Goal: Information Seeking & Learning: Learn about a topic

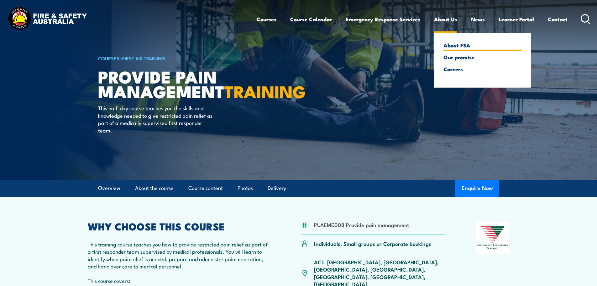
click at [453, 47] on link "About FSA" at bounding box center [483, 45] width 78 height 6
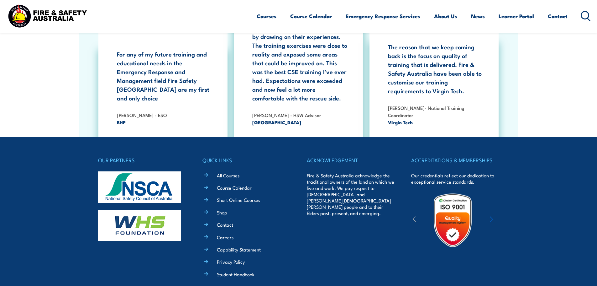
scroll to position [2034, 0]
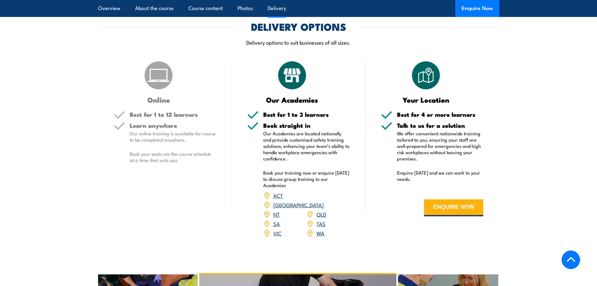
scroll to position [731, 0]
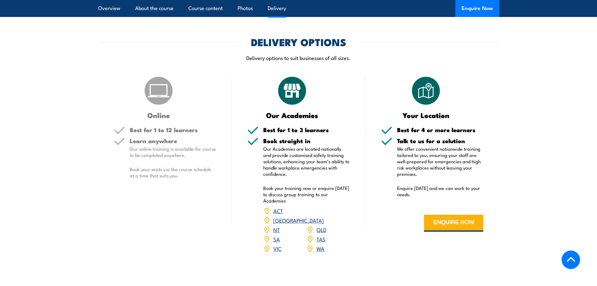
click at [323, 216] on link "[GEOGRAPHIC_DATA]" at bounding box center [298, 220] width 50 height 8
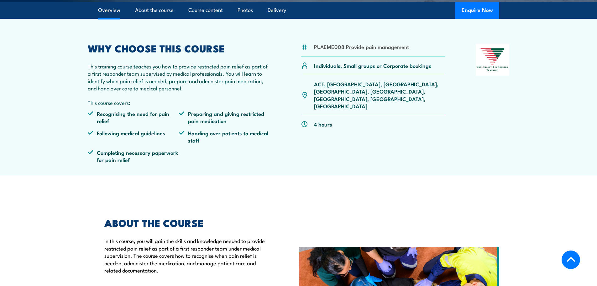
scroll to position [104, 0]
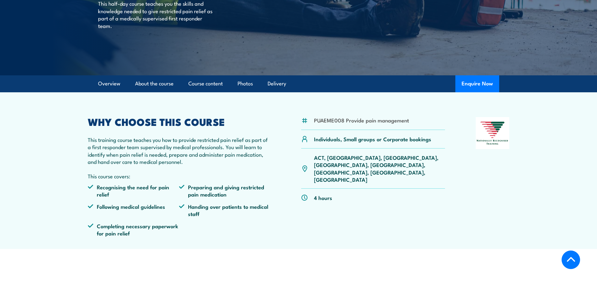
click at [333, 157] on p "ACT, NSW, NT, QLD, SA, TAS, VIC, WA" at bounding box center [379, 168] width 131 height 29
click at [306, 165] on img at bounding box center [304, 168] width 7 height 7
drag, startPoint x: 317, startPoint y: 118, endPoint x: 343, endPoint y: 121, distance: 26.4
click at [343, 121] on div "PUAEME008 Provide pain management" at bounding box center [373, 123] width 144 height 13
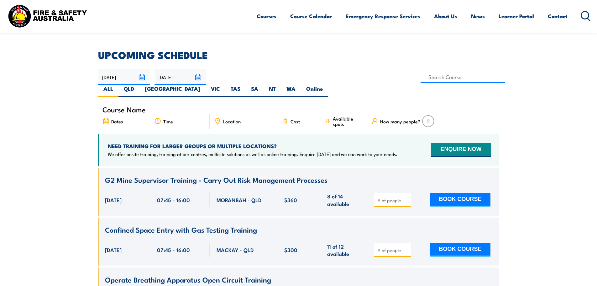
click at [237, 118] on span "Location" at bounding box center [232, 120] width 18 height 5
click at [218, 118] on icon at bounding box center [217, 121] width 7 height 7
click at [113, 118] on span "Dates" at bounding box center [117, 120] width 12 height 5
click at [110, 113] on div "Dates" at bounding box center [124, 120] width 52 height 15
click at [421, 76] on input at bounding box center [463, 77] width 85 height 12
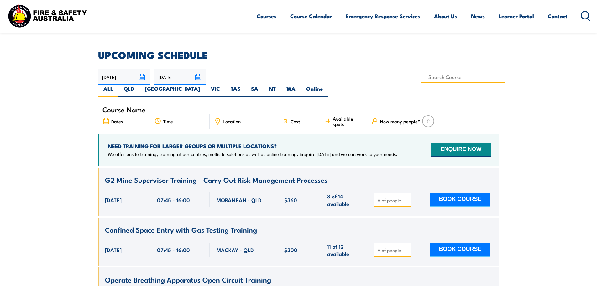
type input "Provide Pain Management Training"
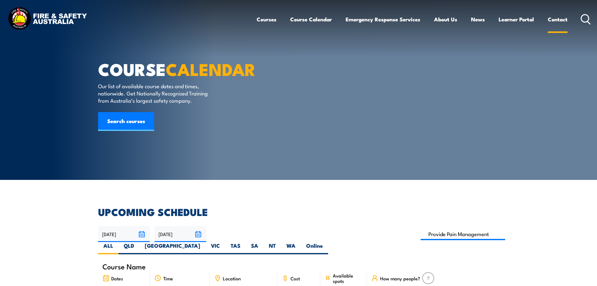
click at [559, 21] on link "Contact" at bounding box center [558, 19] width 20 height 17
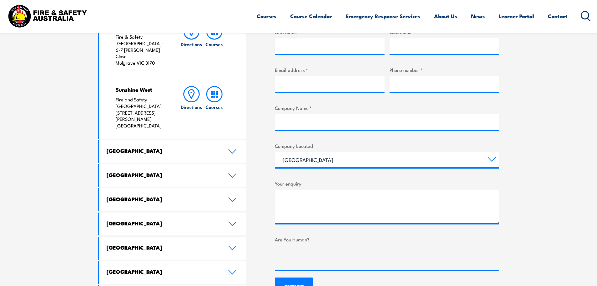
scroll to position [261, 0]
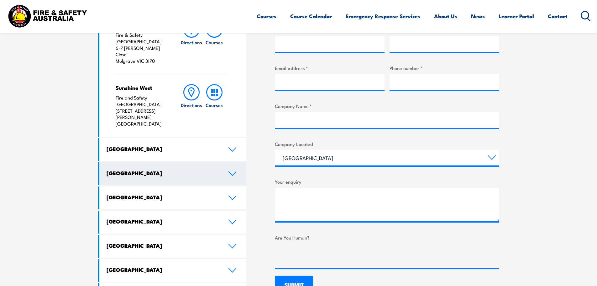
click at [228, 138] on link "[GEOGRAPHIC_DATA]" at bounding box center [172, 149] width 147 height 23
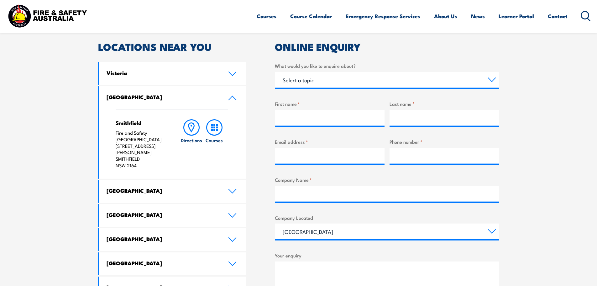
scroll to position [209, 0]
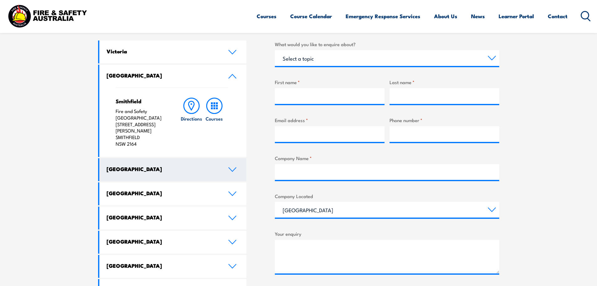
click at [230, 158] on link "[GEOGRAPHIC_DATA]" at bounding box center [172, 169] width 147 height 23
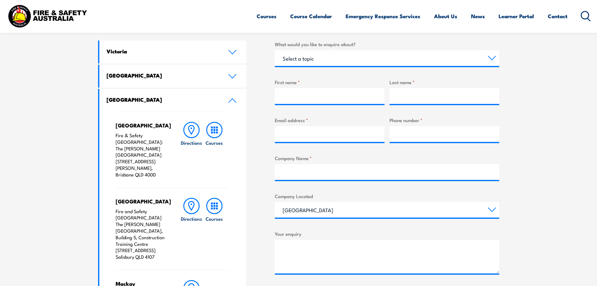
click at [225, 104] on link "[GEOGRAPHIC_DATA]" at bounding box center [172, 100] width 147 height 23
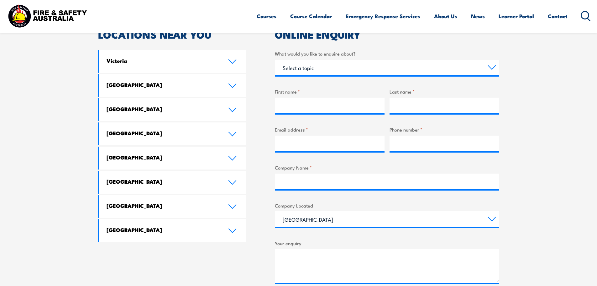
scroll to position [157, 0]
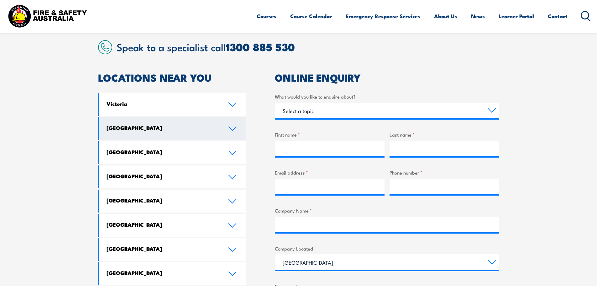
click at [240, 122] on link "[GEOGRAPHIC_DATA]" at bounding box center [172, 128] width 147 height 23
